Goal: Check status: Check status

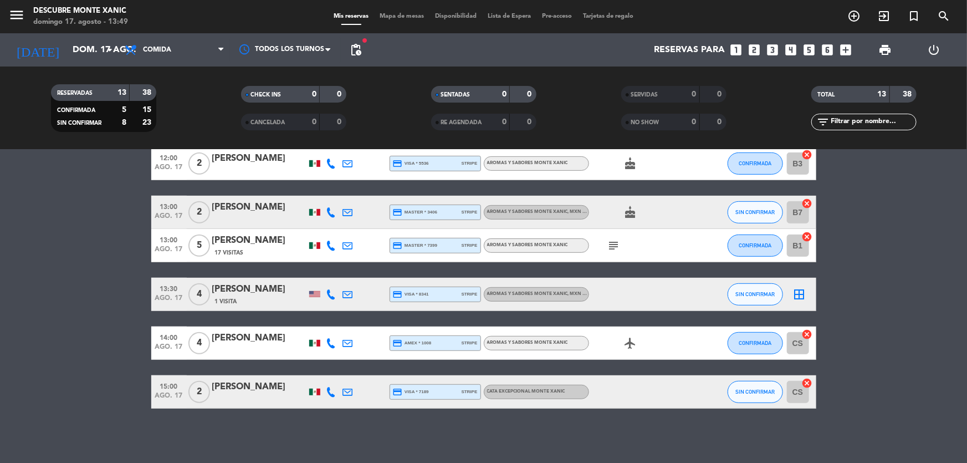
scroll to position [302, 0]
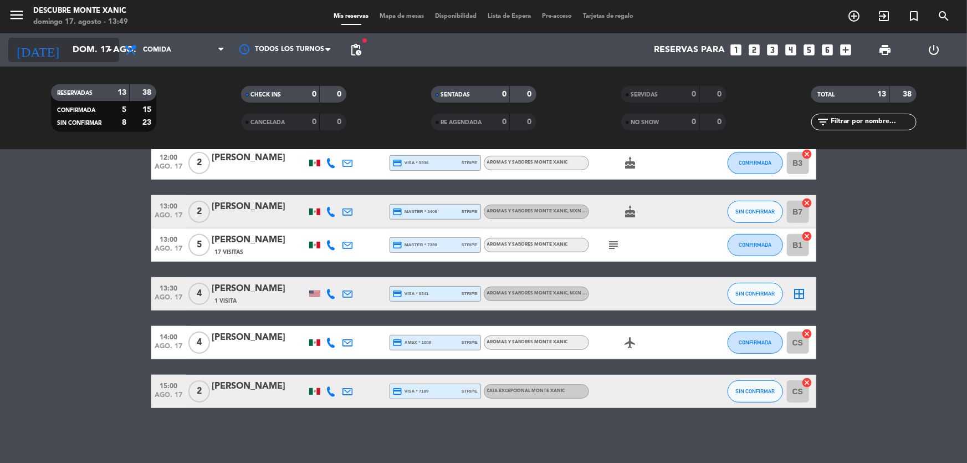
click at [98, 53] on input "dom. 17 ago." at bounding box center [125, 50] width 117 height 22
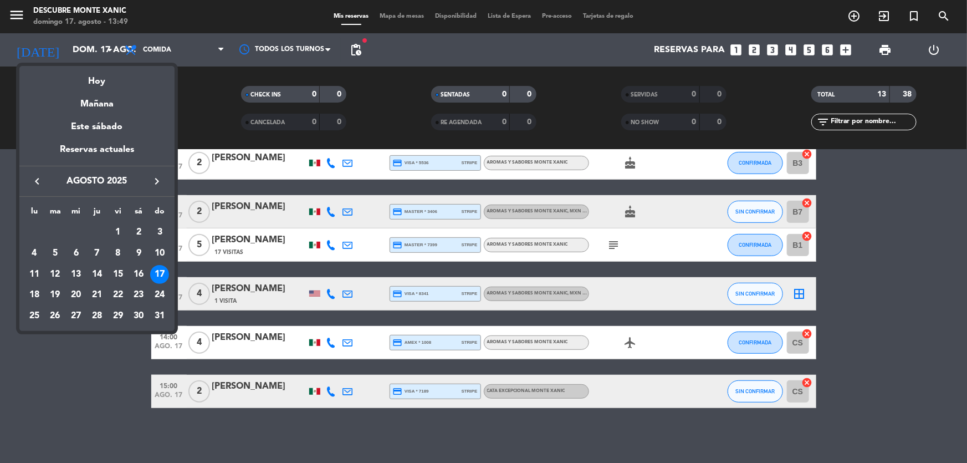
click at [6, 169] on div at bounding box center [483, 231] width 967 height 463
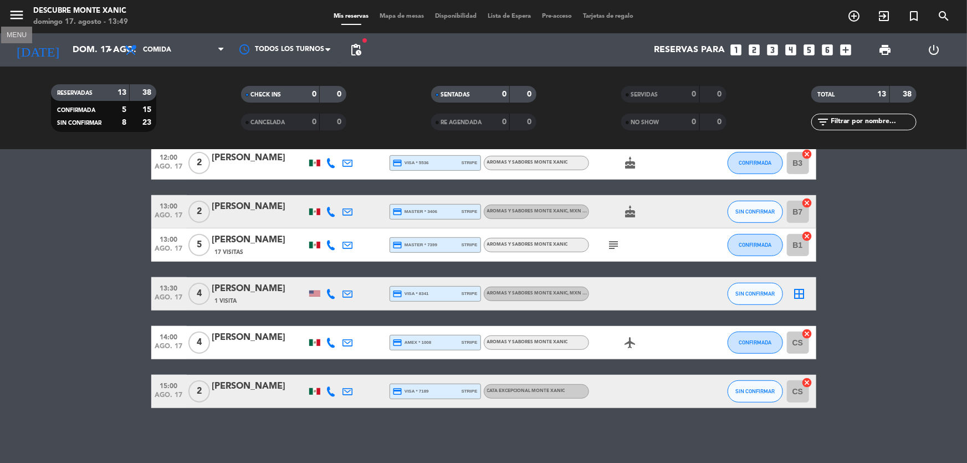
click at [19, 23] on icon "menu" at bounding box center [16, 15] width 17 height 17
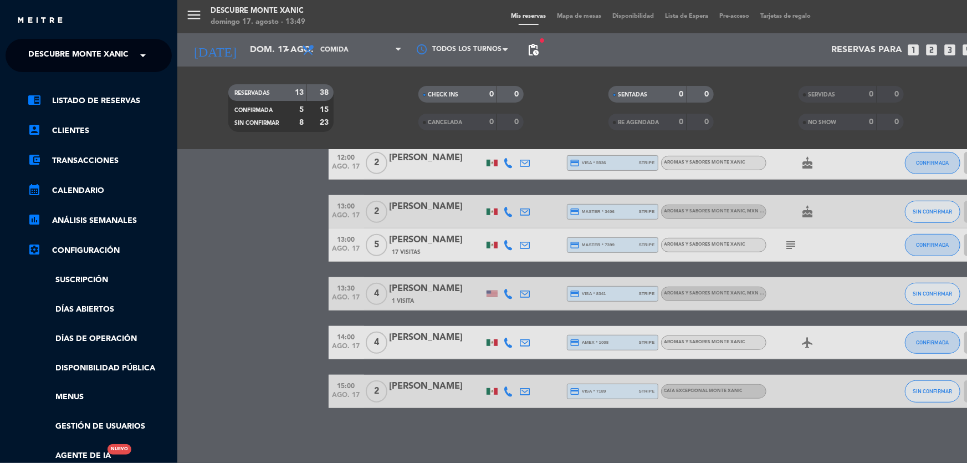
click at [244, 293] on div "menu Descubre [PERSON_NAME][DATE] 17. agosto - 13:49 Mis reservas Mapa de mesas…" at bounding box center [660, 231] width 967 height 463
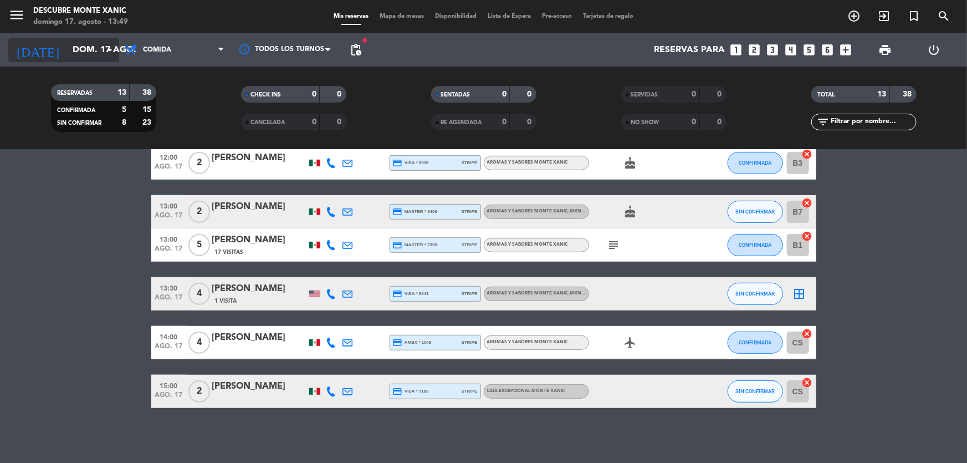
click at [99, 44] on input "dom. 17 ago." at bounding box center [125, 50] width 117 height 22
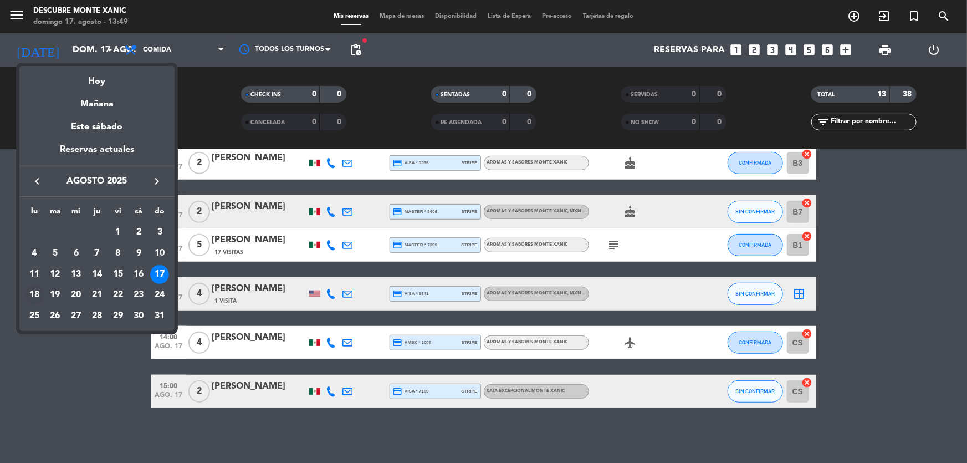
click at [37, 293] on div "18" at bounding box center [34, 294] width 19 height 19
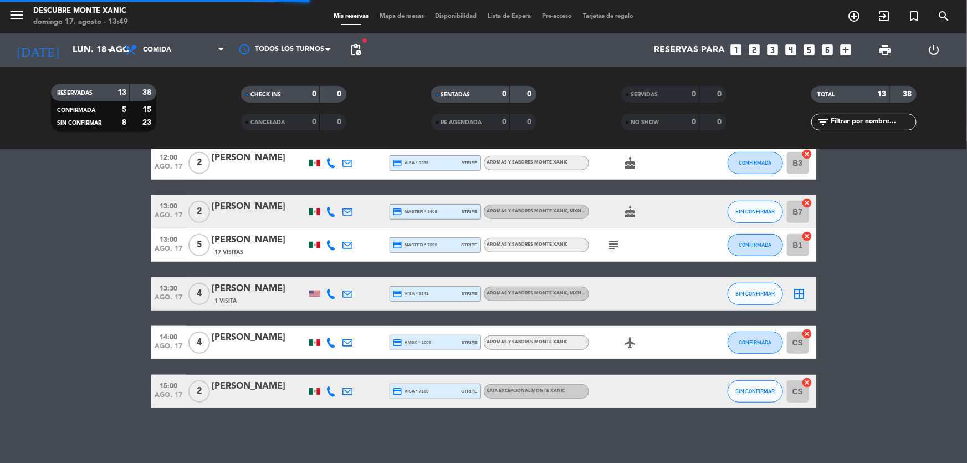
scroll to position [0, 0]
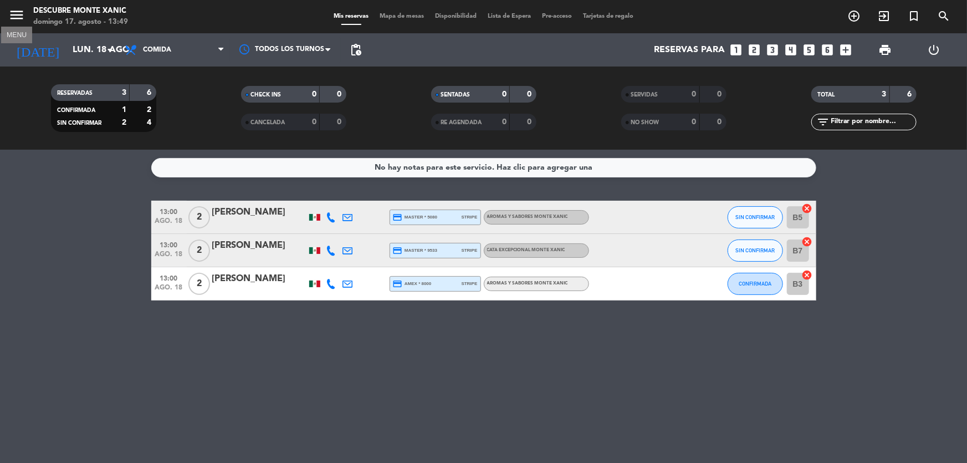
click at [17, 11] on icon "menu" at bounding box center [16, 15] width 17 height 17
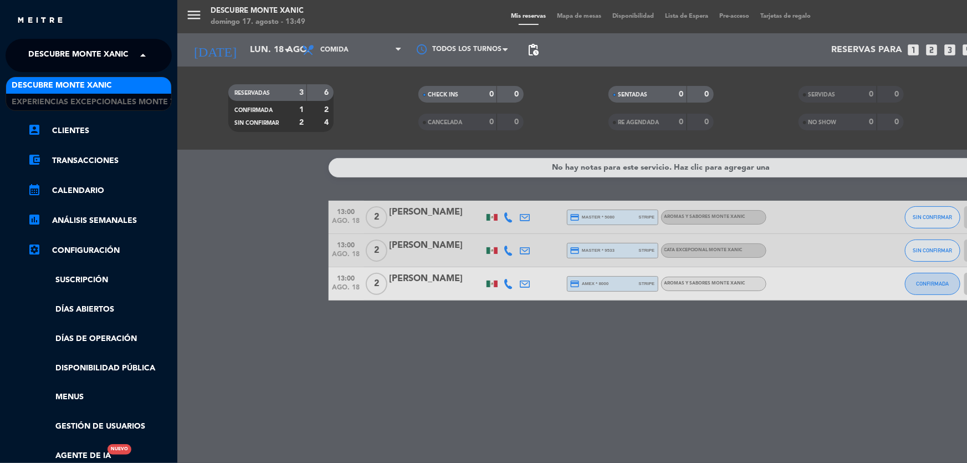
click at [140, 58] on span at bounding box center [145, 55] width 19 height 23
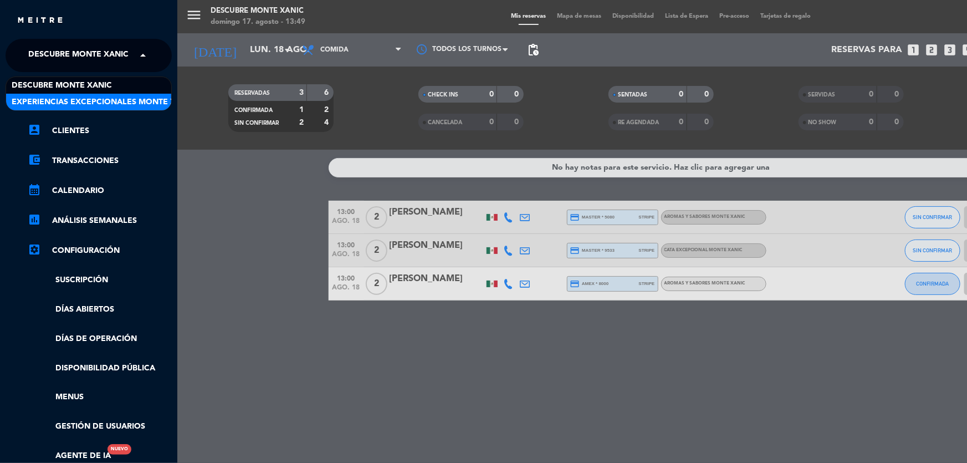
click at [104, 96] on span "Experiencias Excepcionales Monte Xanic" at bounding box center [103, 102] width 183 height 13
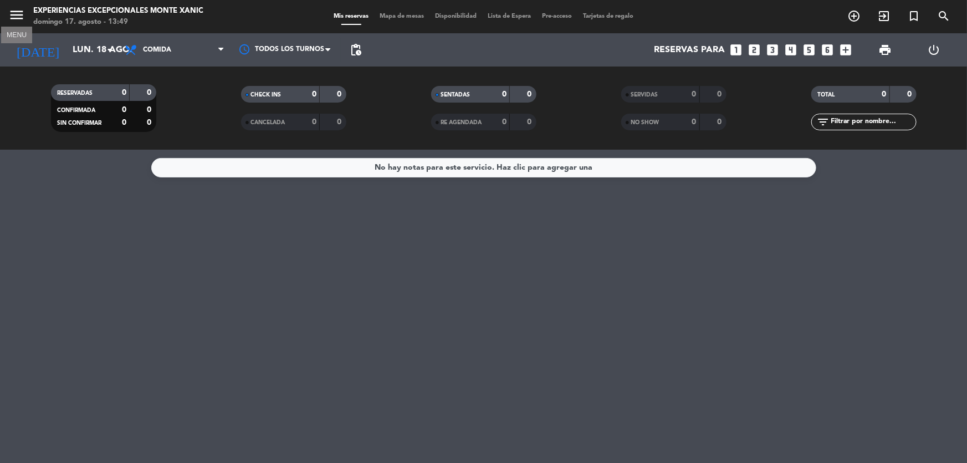
click at [22, 12] on icon "menu" at bounding box center [16, 15] width 17 height 17
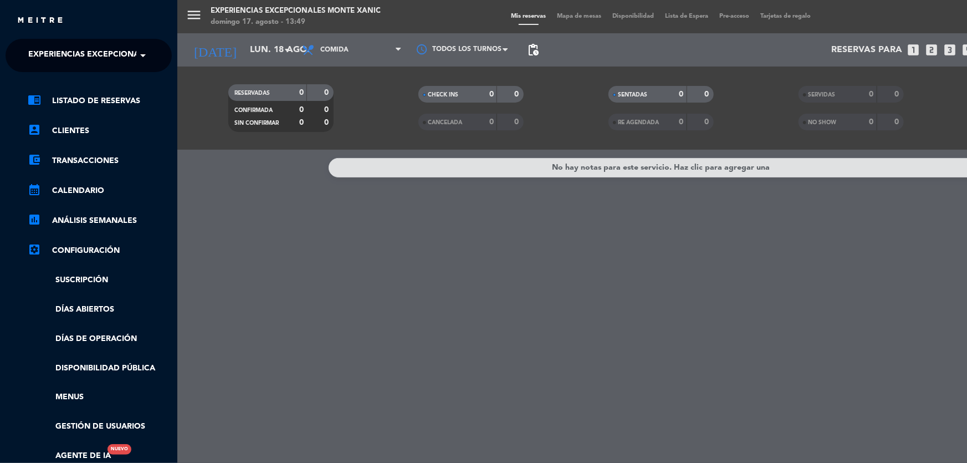
click at [122, 51] on span "Experiencias Excepcionales Monte Xanic" at bounding box center [119, 55] width 183 height 23
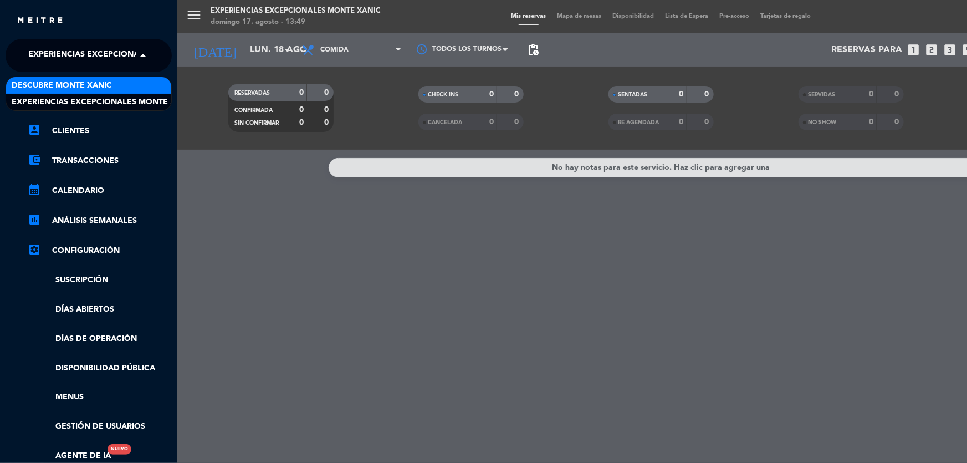
click at [127, 85] on div "Descubre Monte Xanic" at bounding box center [88, 85] width 165 height 17
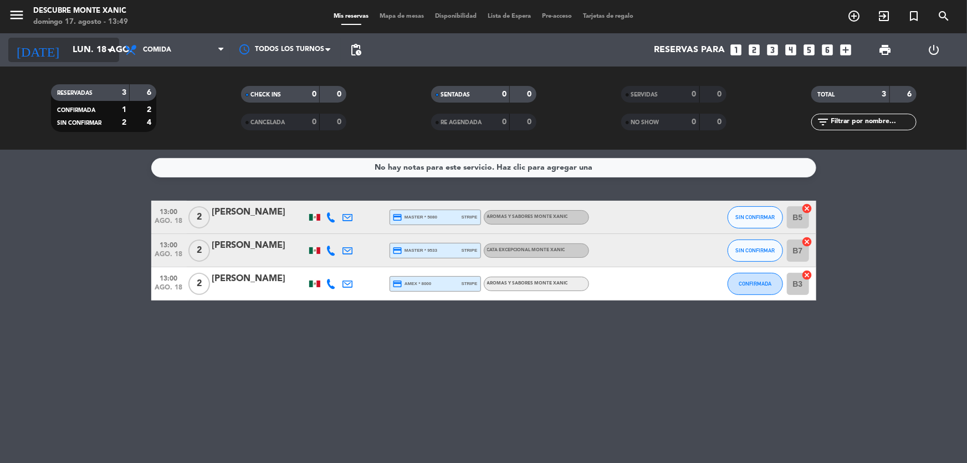
click at [106, 54] on icon "arrow_drop_down" at bounding box center [109, 49] width 13 height 13
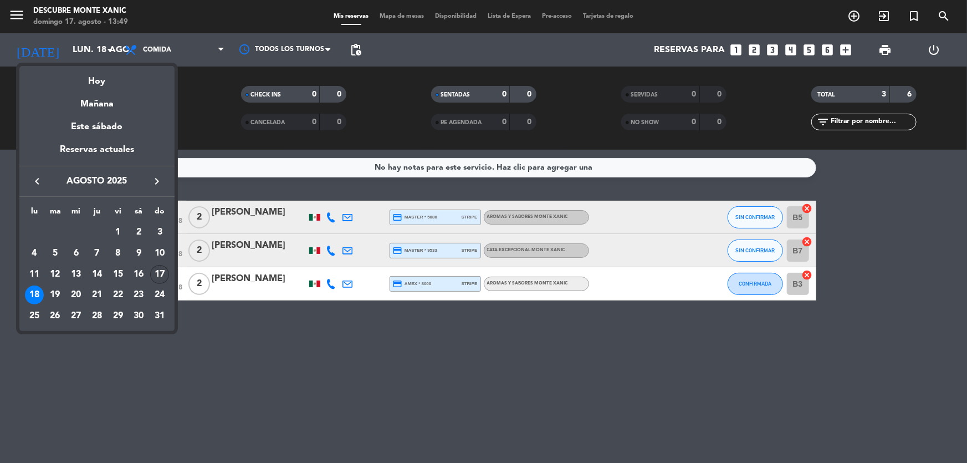
click at [163, 270] on div "17" at bounding box center [159, 274] width 19 height 19
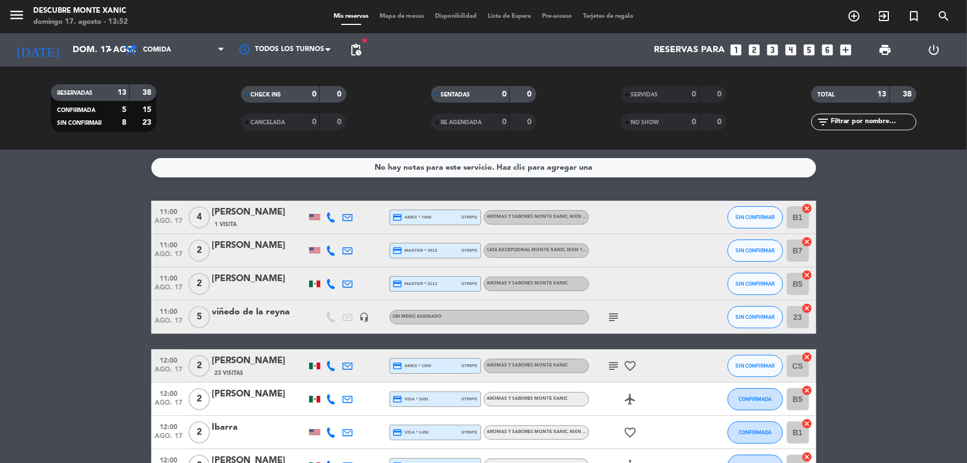
click at [6, 12] on div "menu Descubre [PERSON_NAME][DATE] 17. agosto - 13:52" at bounding box center [121, 17] width 242 height 26
click at [17, 19] on icon "menu" at bounding box center [16, 15] width 17 height 17
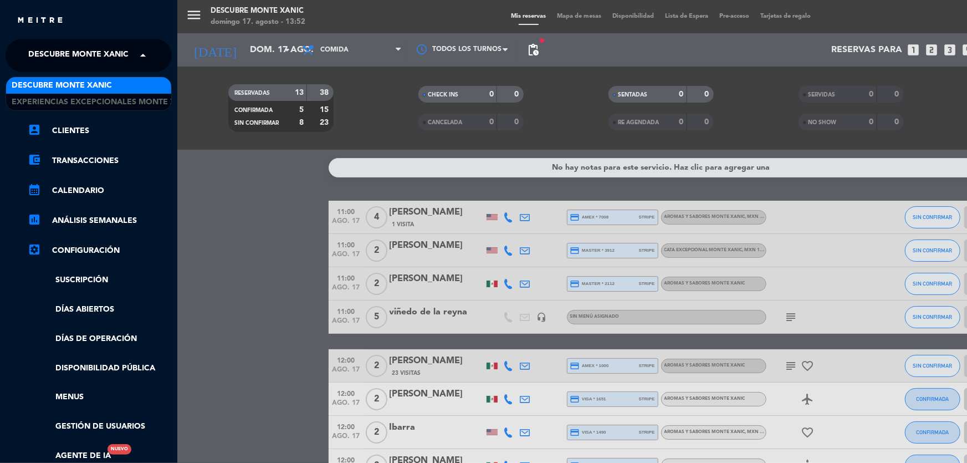
click at [37, 48] on span "Descubre Monte Xanic" at bounding box center [78, 55] width 100 height 23
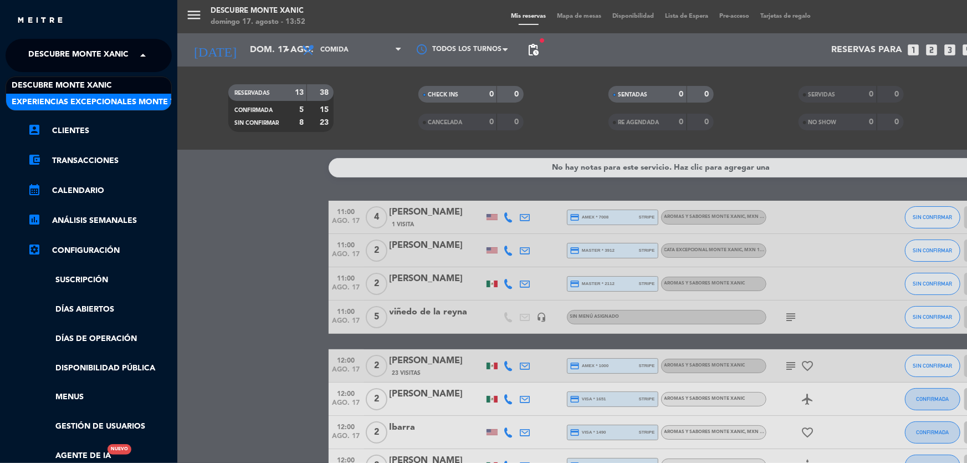
click at [52, 96] on span "Experiencias Excepcionales Monte Xanic" at bounding box center [103, 102] width 183 height 13
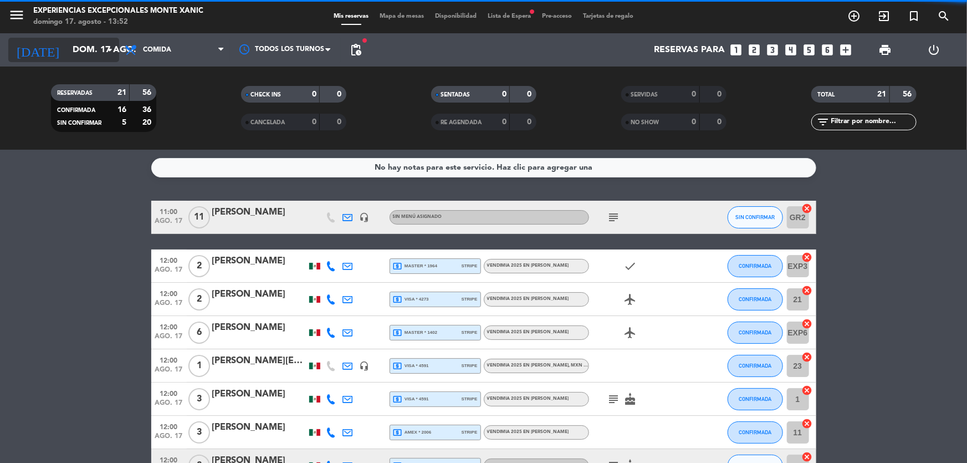
click at [67, 55] on input "dom. 17 ago." at bounding box center [125, 50] width 117 height 22
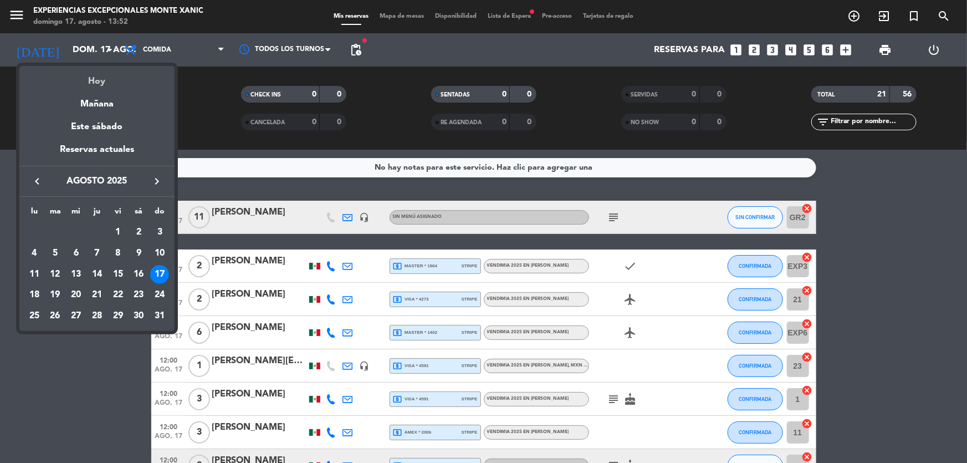
click at [105, 83] on div "Hoy" at bounding box center [96, 77] width 155 height 23
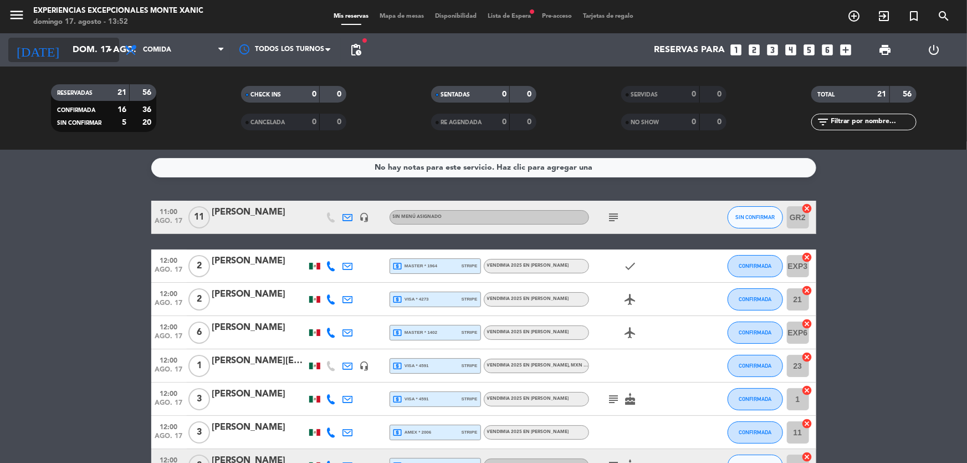
click at [85, 47] on input "dom. 17 ago." at bounding box center [125, 50] width 117 height 22
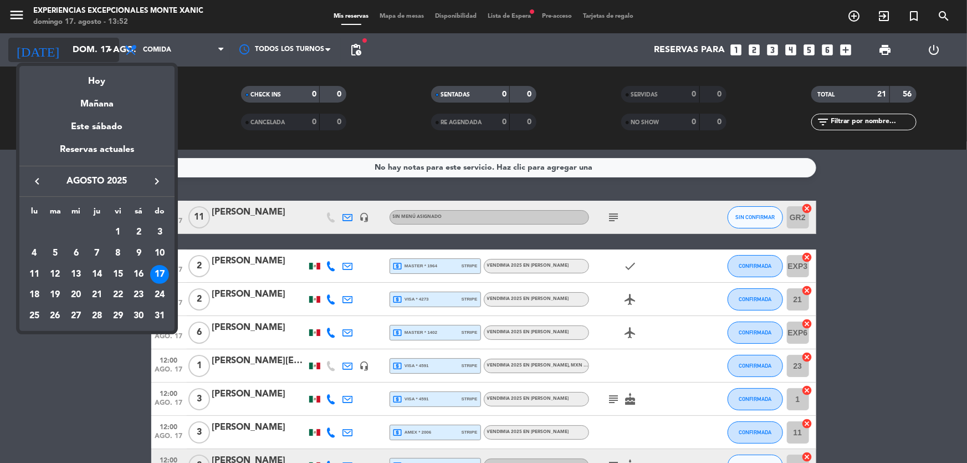
click at [107, 105] on div "Mañana" at bounding box center [96, 100] width 155 height 23
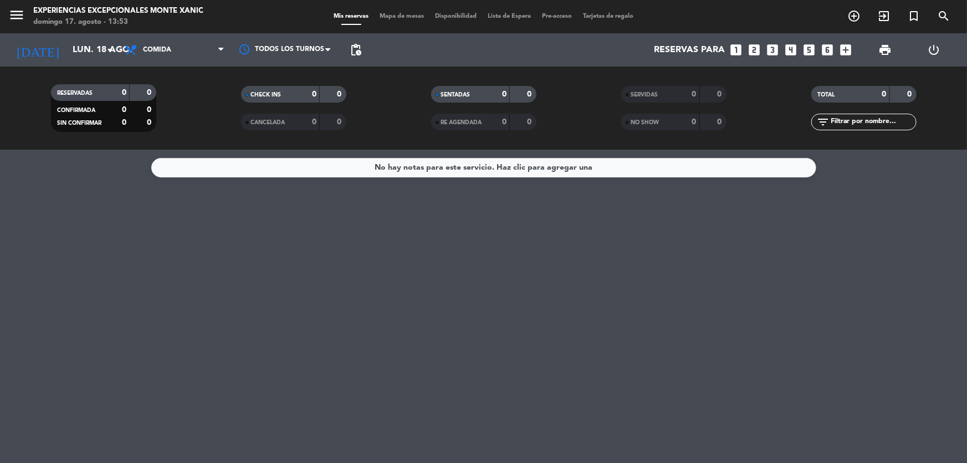
click at [25, 18] on span "menu" at bounding box center [20, 17] width 25 height 26
click at [25, 21] on span "menu" at bounding box center [20, 17] width 25 height 26
click at [22, 20] on icon "menu" at bounding box center [16, 15] width 17 height 17
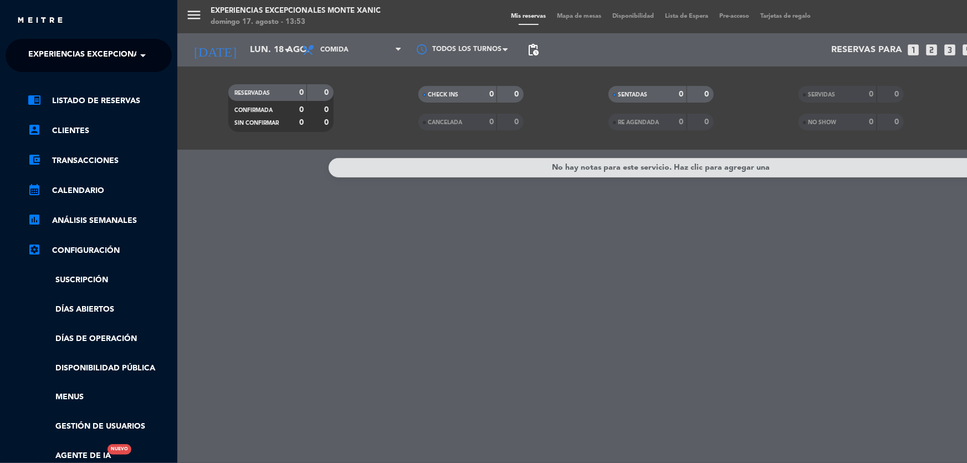
click at [35, 44] on span "Experiencias Excepcionales Monte Xanic" at bounding box center [119, 55] width 183 height 23
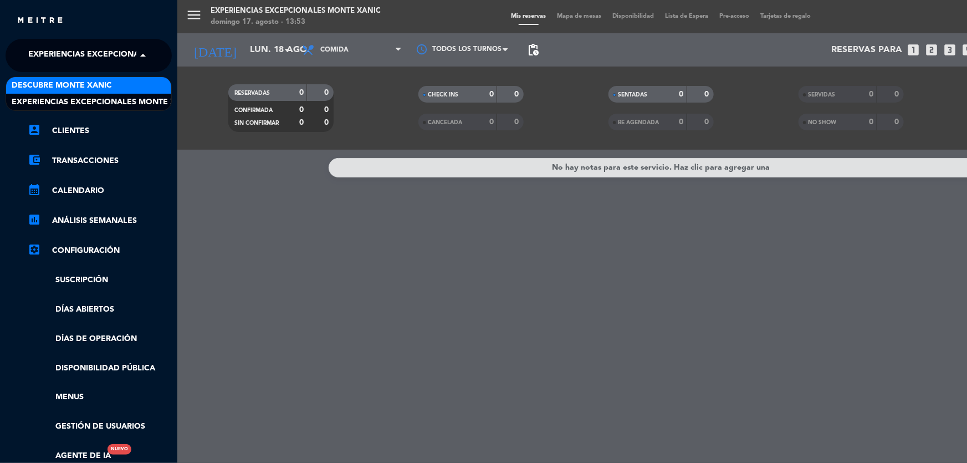
click at [50, 79] on span "Descubre Monte Xanic" at bounding box center [62, 85] width 100 height 13
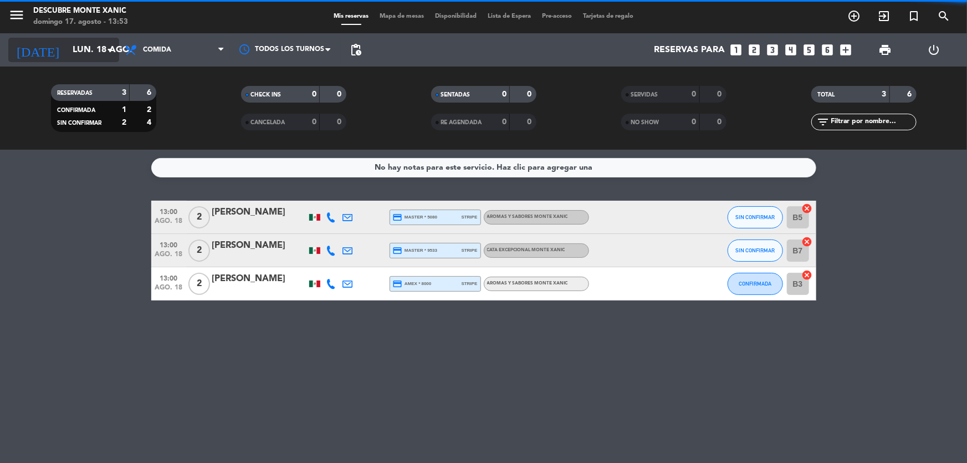
click at [94, 55] on input "lun. 18 ago." at bounding box center [125, 50] width 117 height 22
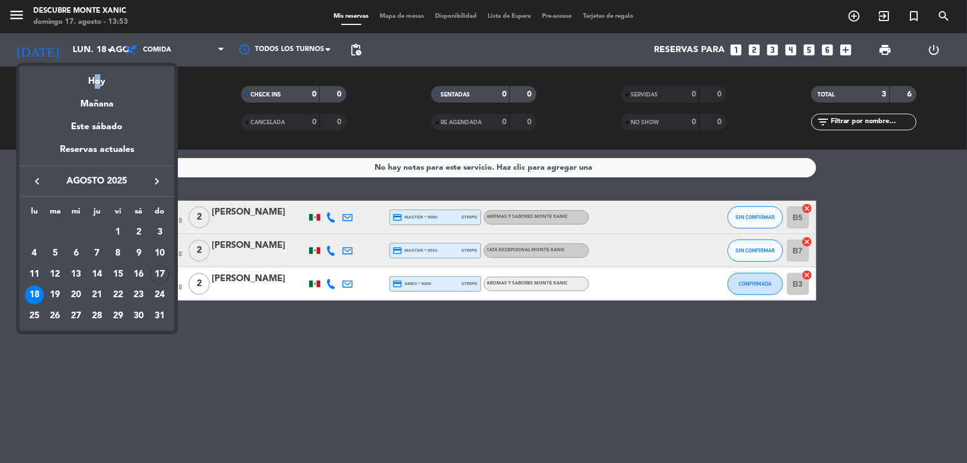
click at [95, 79] on div "Hoy" at bounding box center [96, 77] width 155 height 23
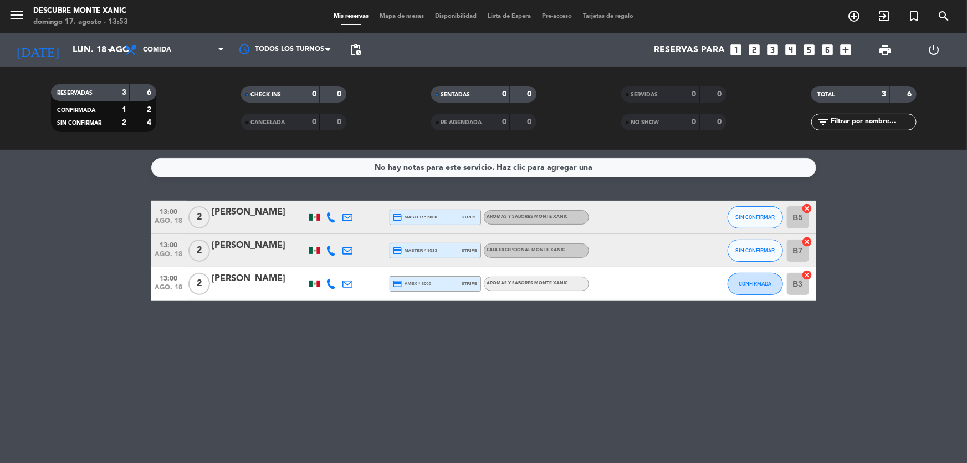
type input "dom. 17 ago."
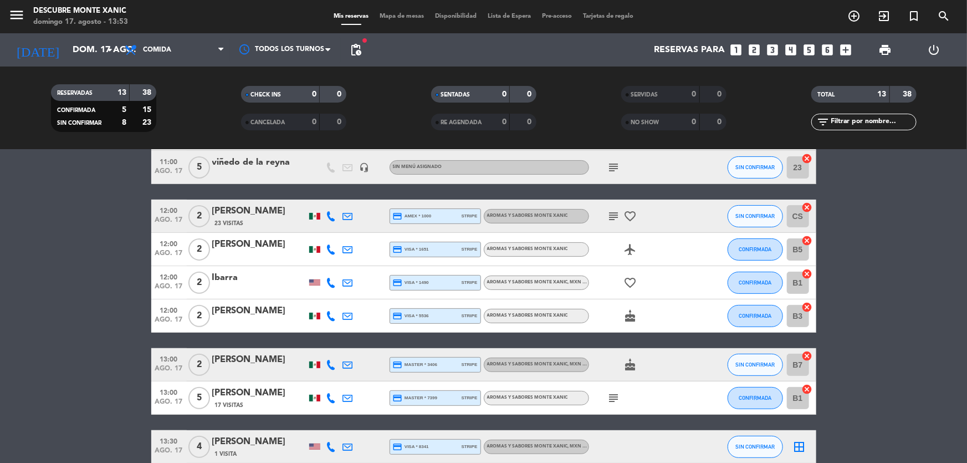
scroll to position [151, 0]
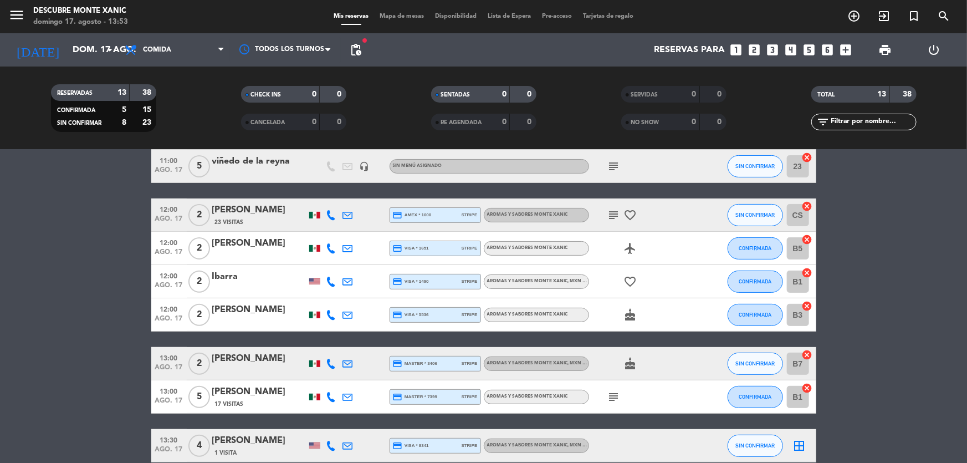
click at [609, 211] on icon "subject" at bounding box center [613, 214] width 13 height 13
click at [52, 316] on bookings-row "11:00 [DATE] 4 [PERSON_NAME] 1 Visita credit_card amex * 7008 stripe Aromas y S…" at bounding box center [483, 305] width 967 height 510
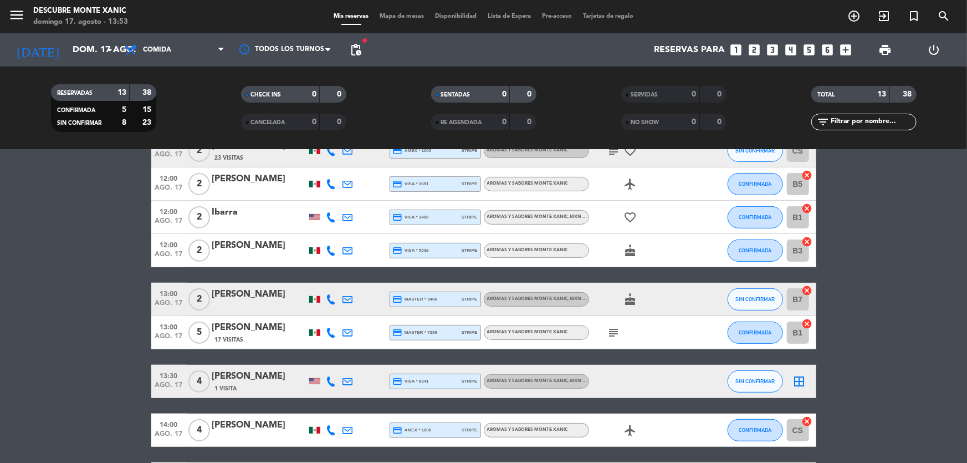
scroll to position [302, 0]
